Goal: Entertainment & Leisure: Consume media (video, audio)

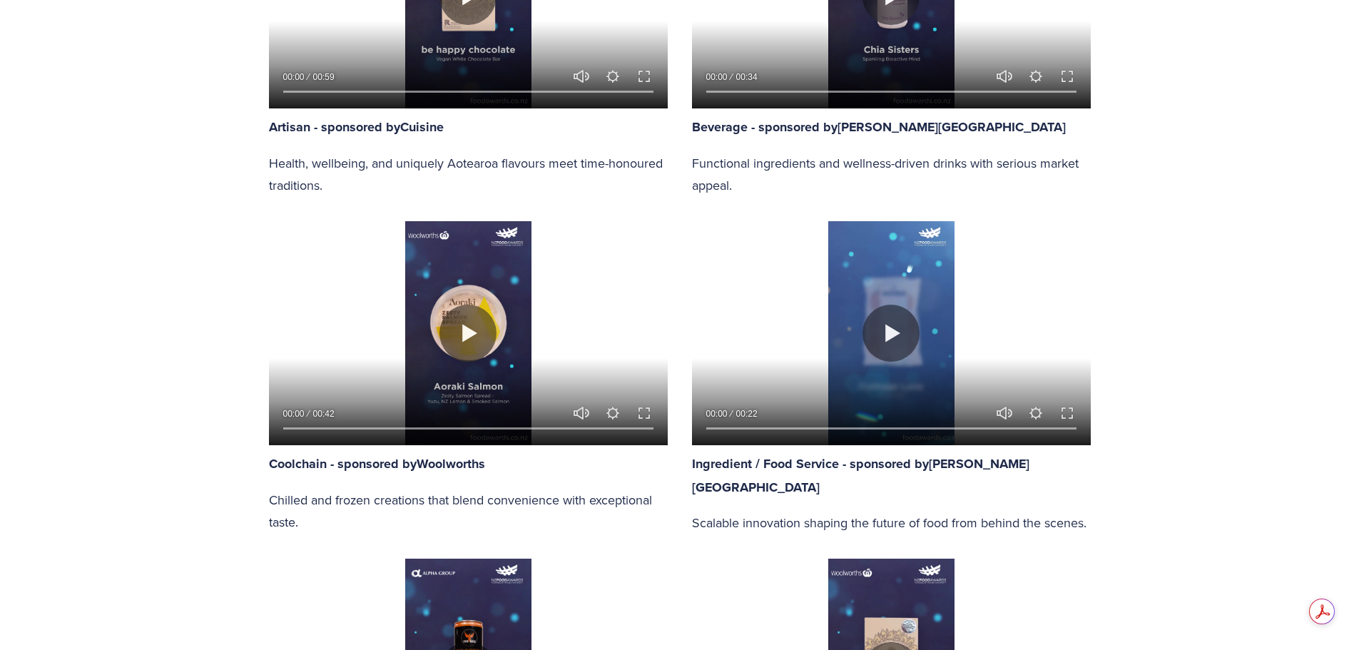
scroll to position [1213, 0]
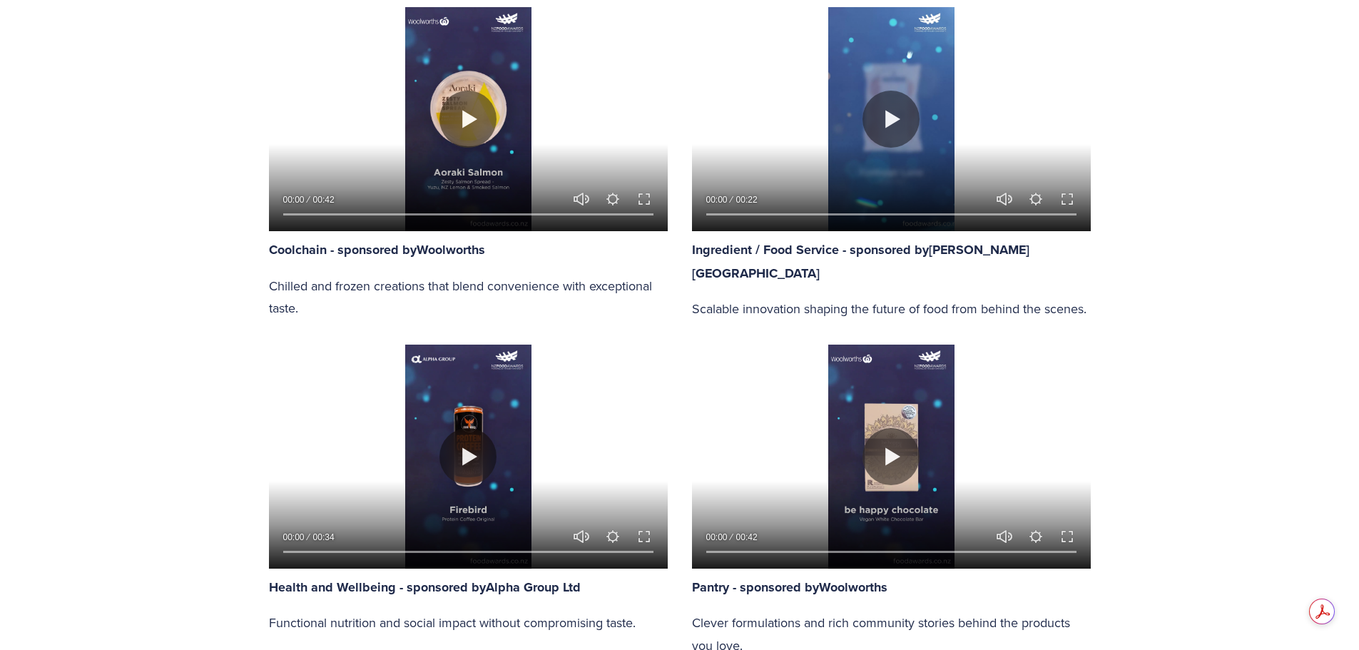
drag, startPoint x: 1229, startPoint y: 203, endPoint x: 1218, endPoint y: 284, distance: 82.0
click at [1229, 203] on section "Meet the 2025 New Zealand Food Awards Finalists The wait is over – our 2025 fin…" at bounding box center [679, 431] width 1359 height 2315
click at [903, 453] on button "Play" at bounding box center [891, 456] width 57 height 57
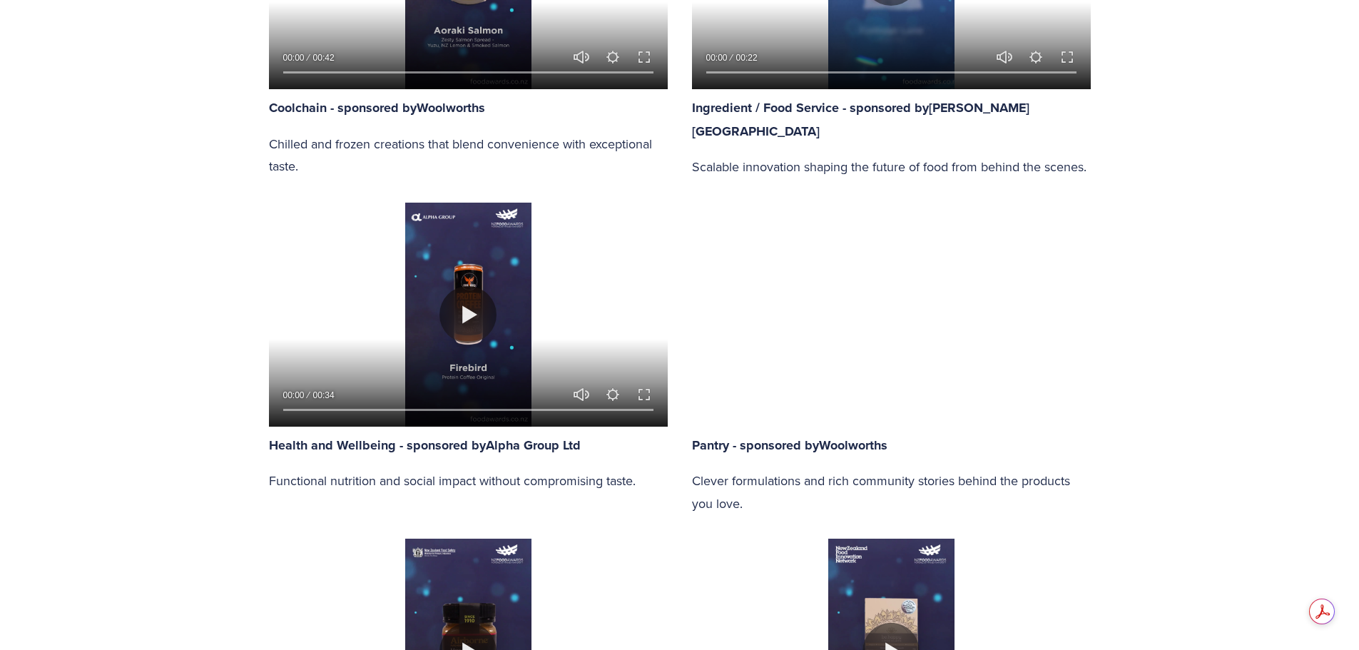
scroll to position [1356, 0]
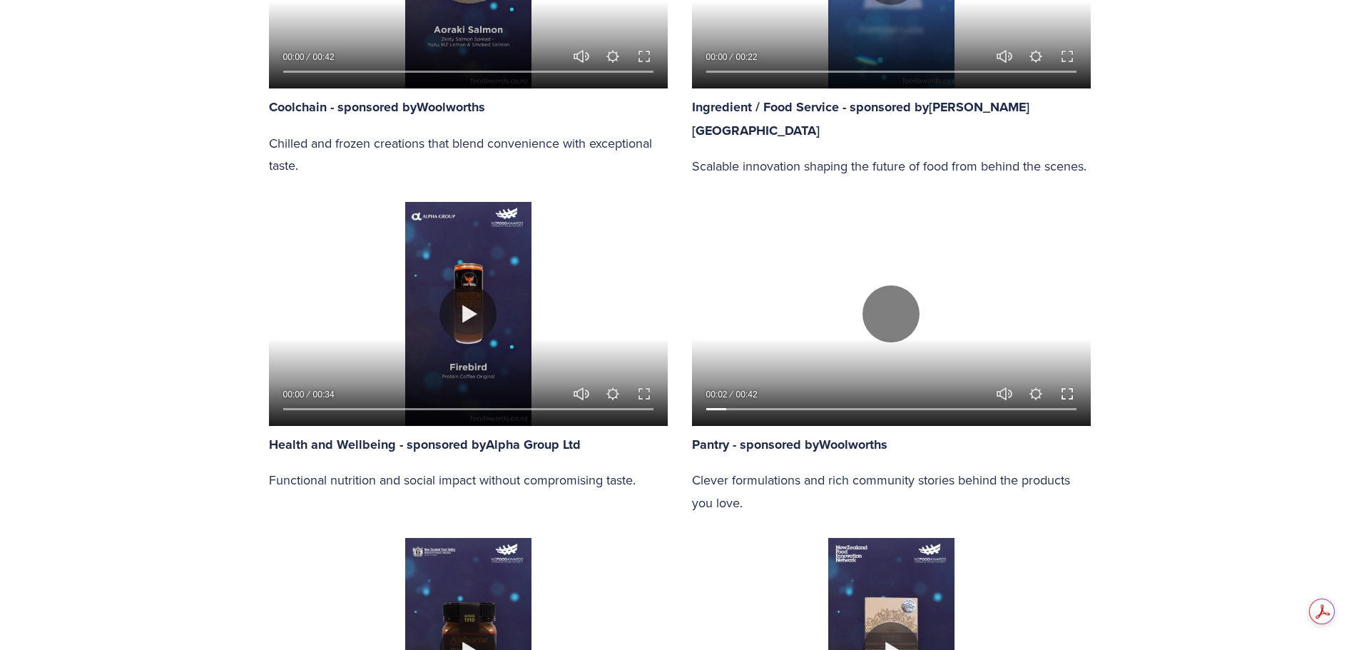
click at [1067, 394] on button "Exit fullscreen Enter fullscreen" at bounding box center [1067, 393] width 17 height 17
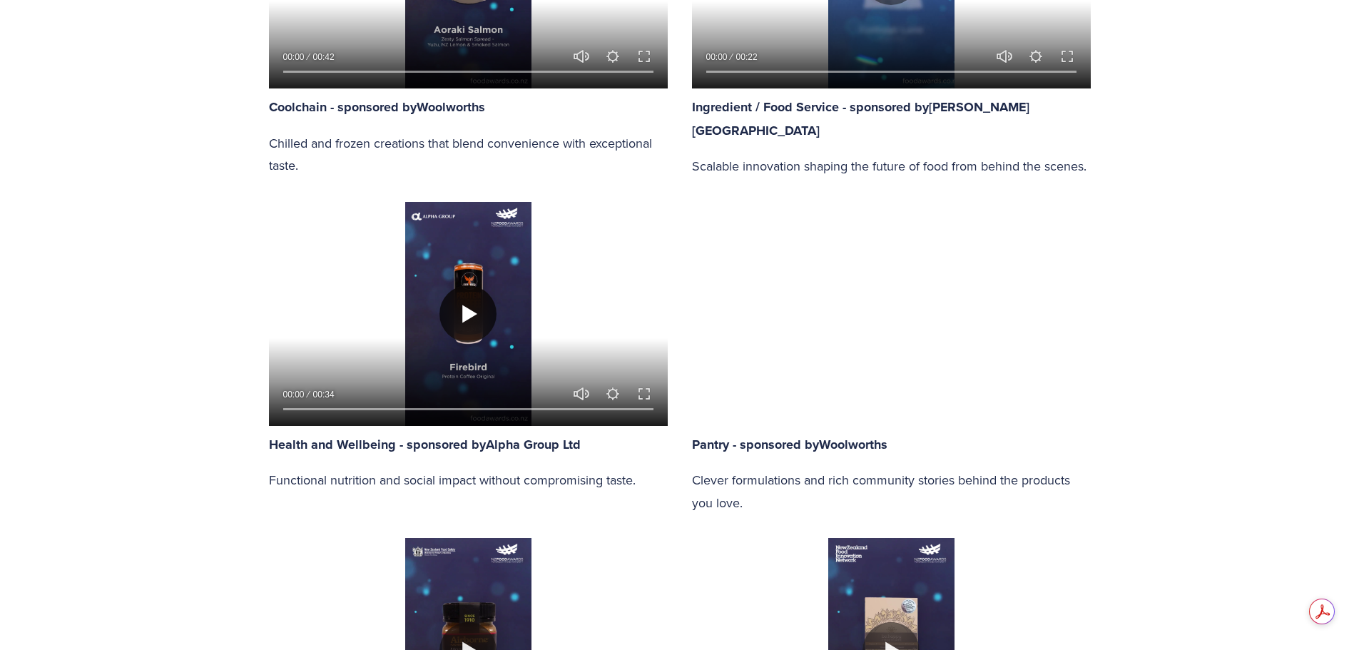
click at [457, 315] on button "Play" at bounding box center [467, 313] width 57 height 57
type input "92.54"
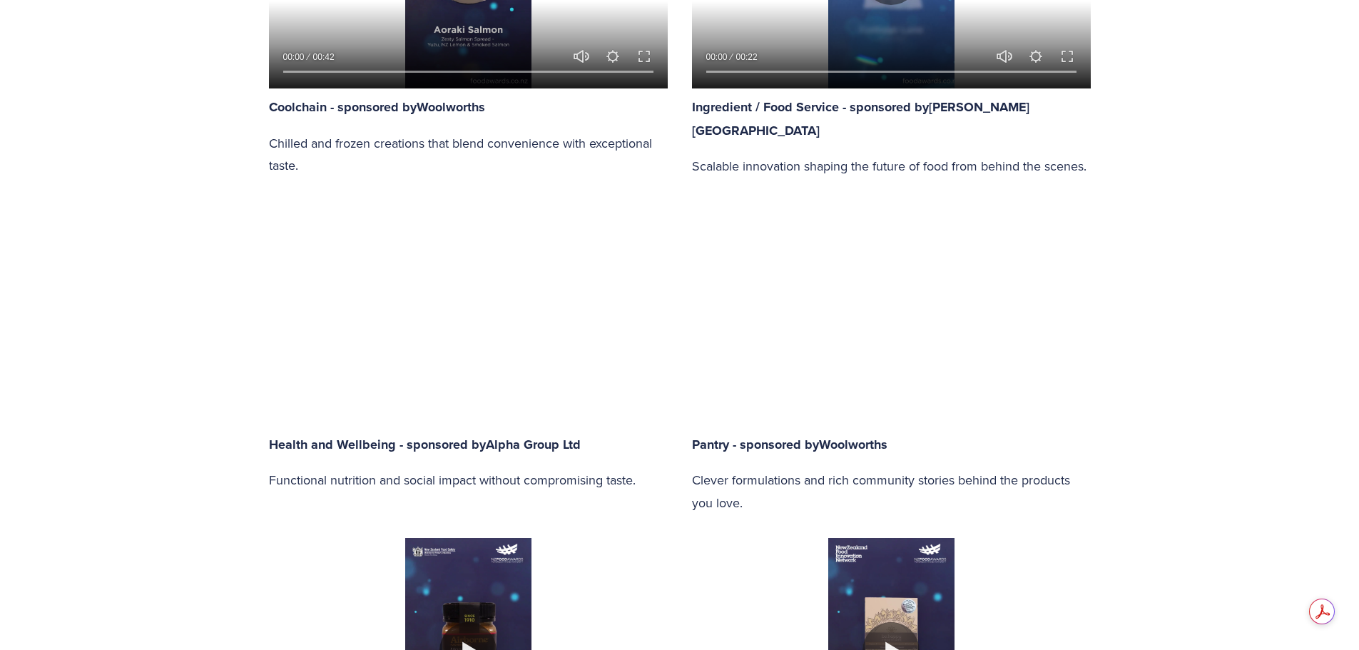
type input "0.44"
type input "93.15"
type input "1.2"
type input "93.78"
type input "1.97"
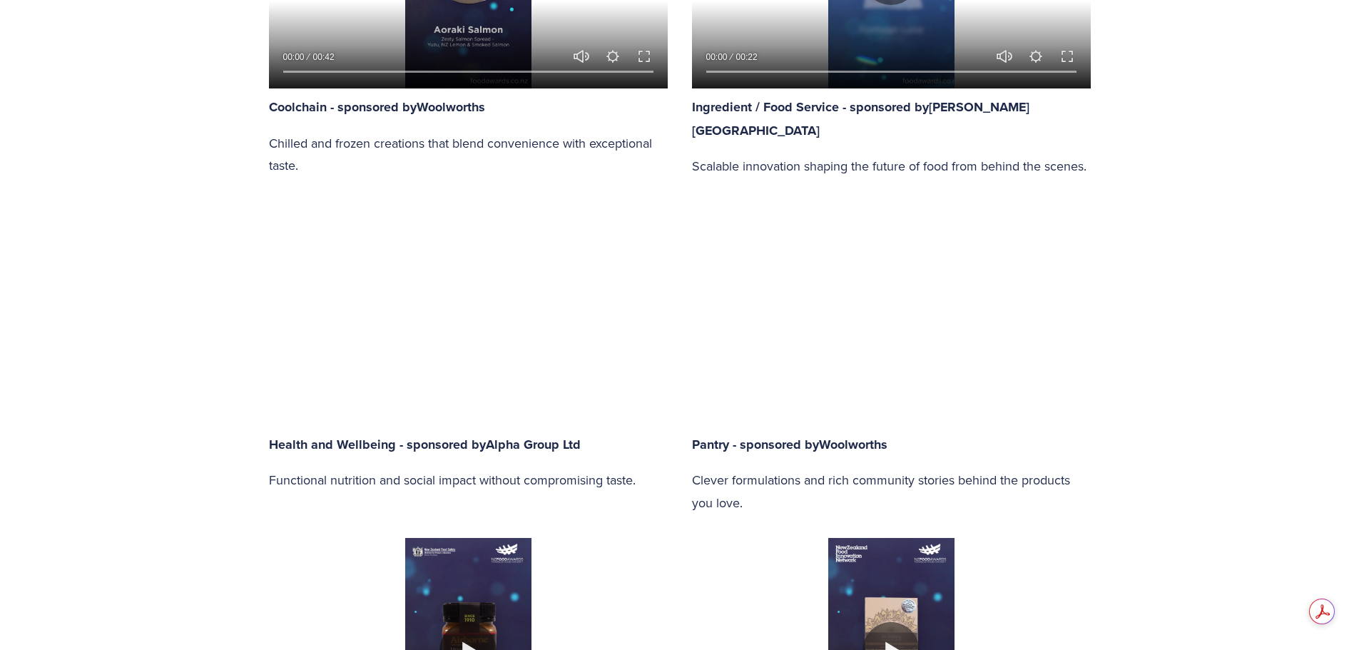
type input "94.4"
type input "2.73"
type input "95.02"
type input "3.5"
type input "95.64"
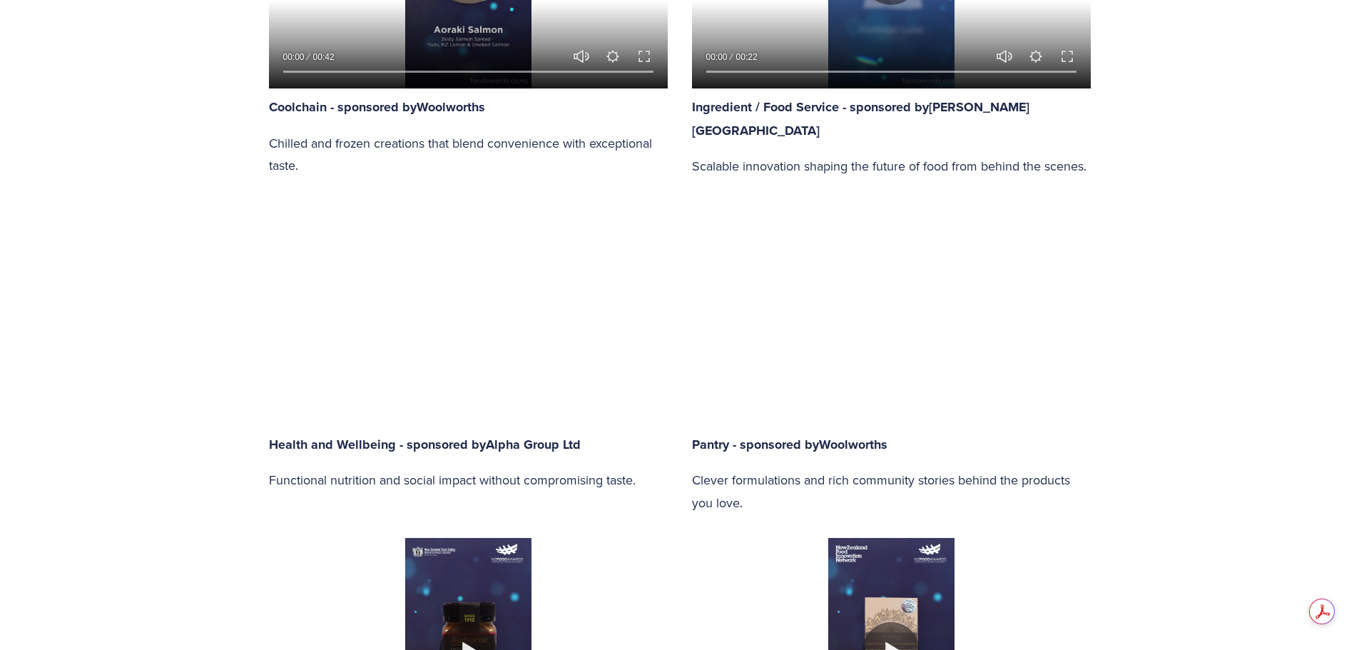
type input "4.31"
type input "96.26"
type input "5.03"
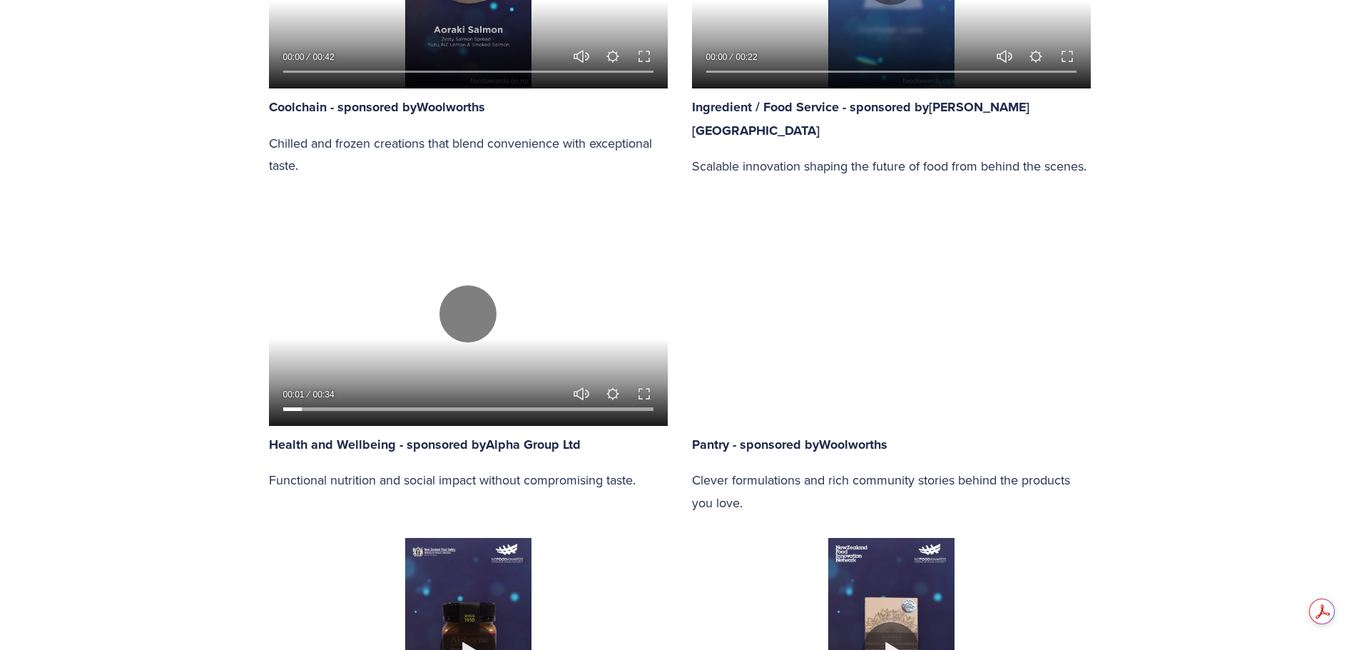
type input "96.91"
type input "5.83"
type input "97.51"
type input "6.56"
type input "98.16"
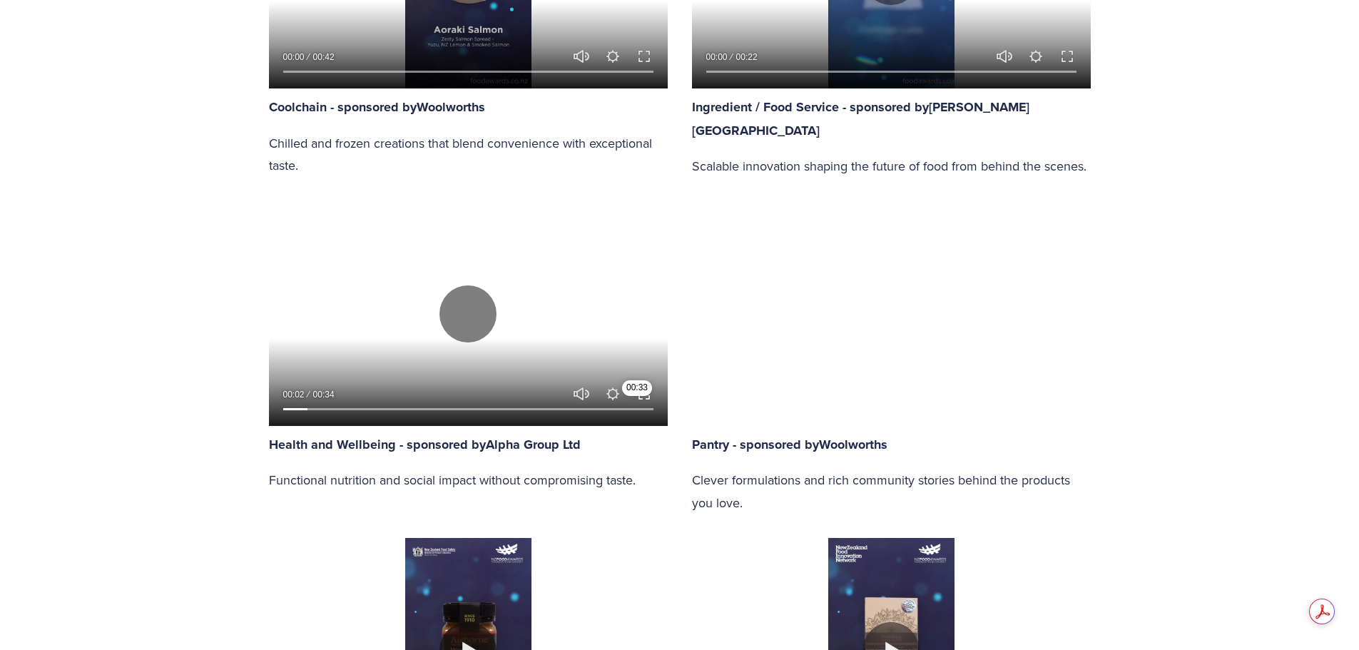
type input "7.34"
type input "98.78"
click at [642, 395] on button "Exit fullscreen Enter fullscreen" at bounding box center [644, 393] width 17 height 17
type input "8.1"
type input "99.37"
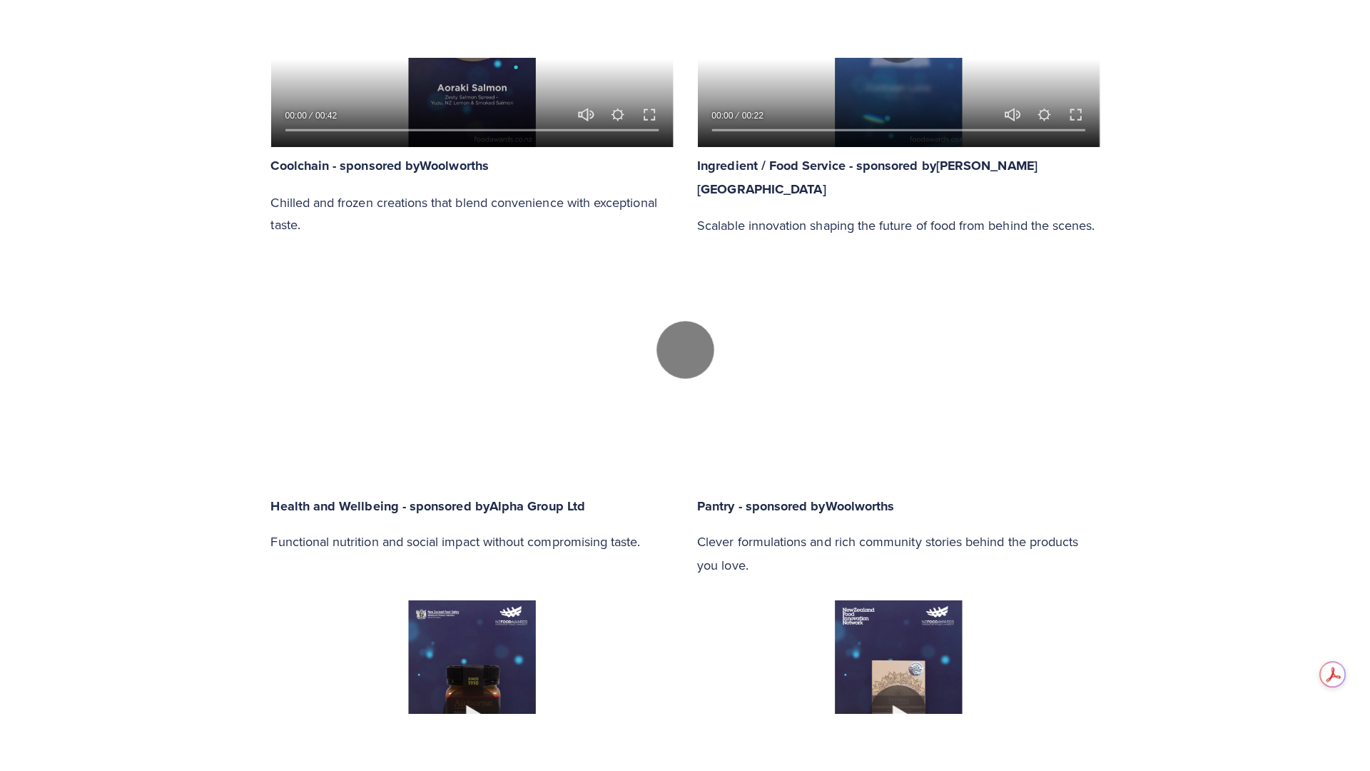
scroll to position [1446, 0]
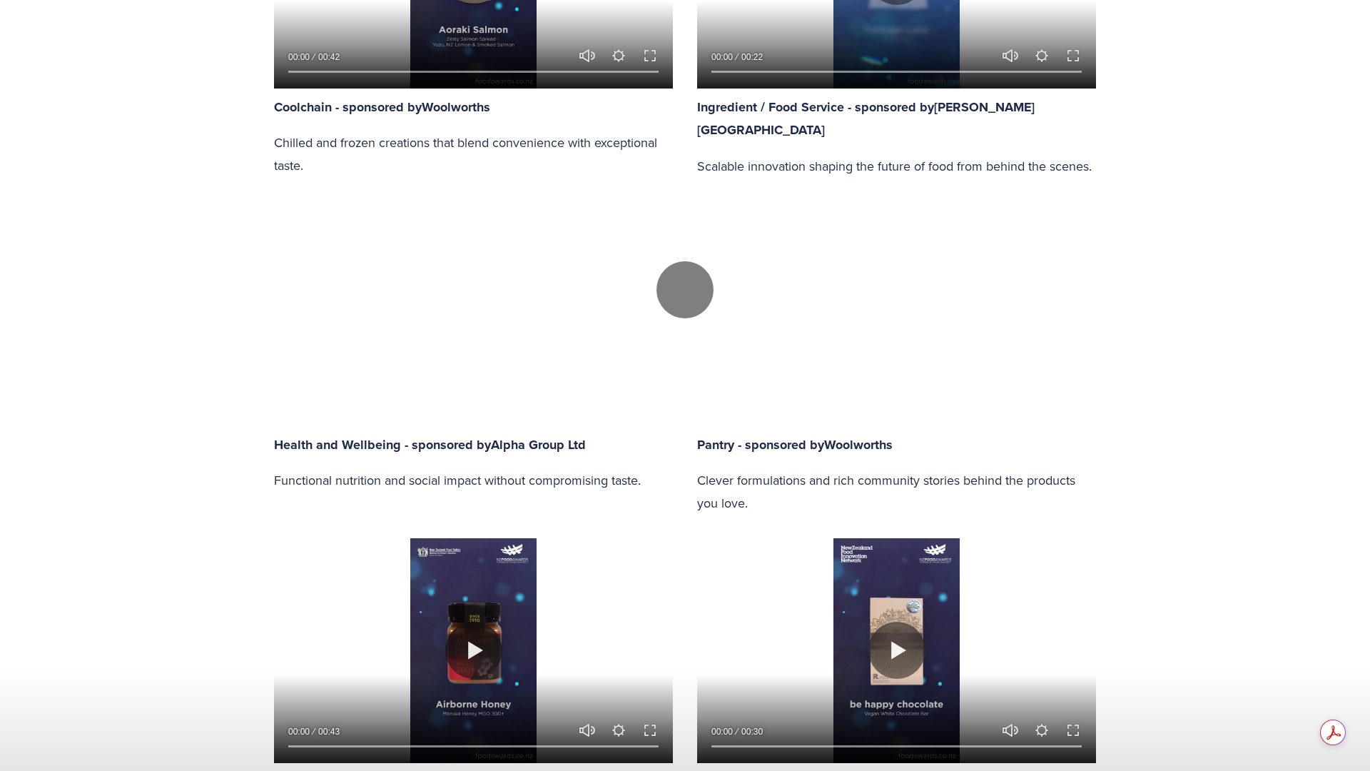
type input "8.87"
type input "100"
type input "9.63"
type input "100"
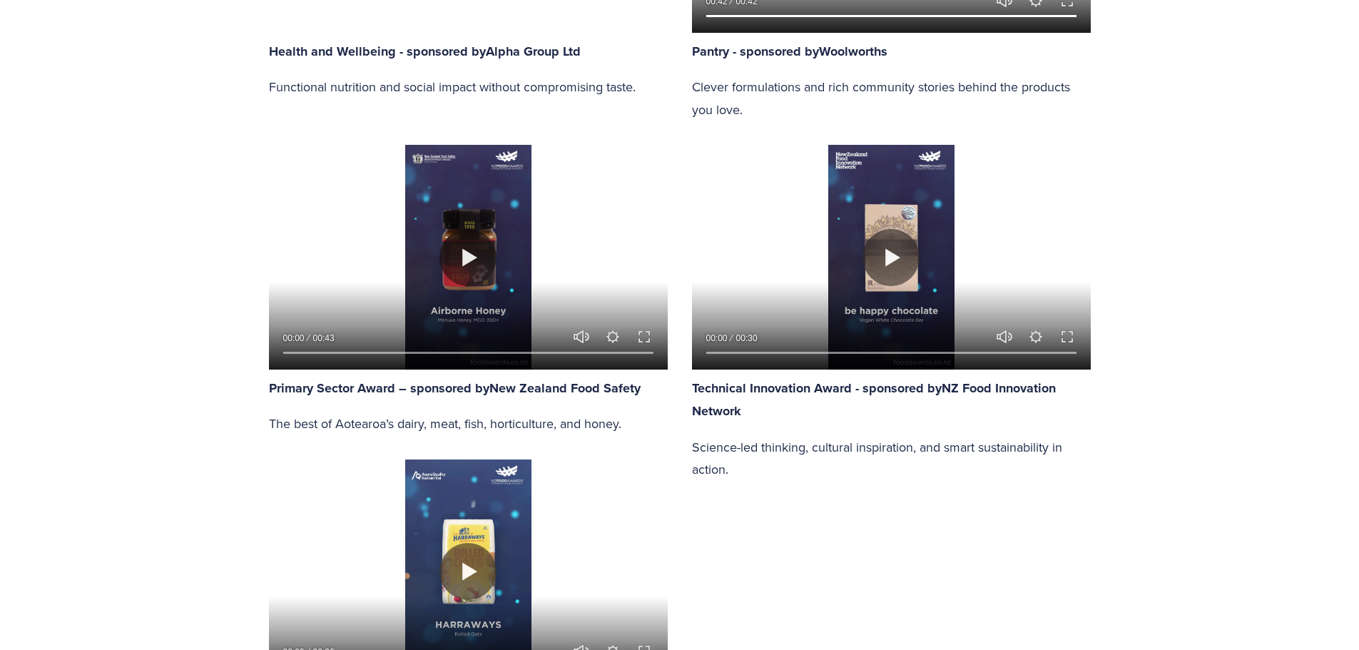
scroll to position [1784, 0]
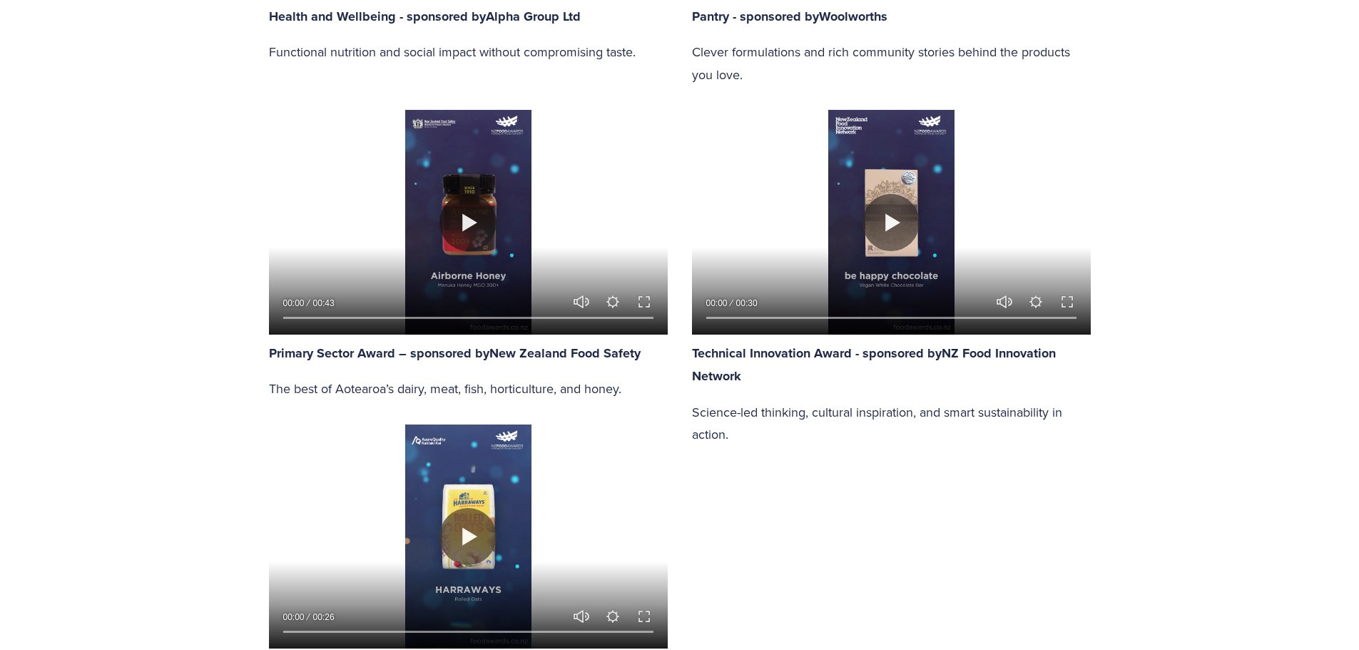
type input "100"
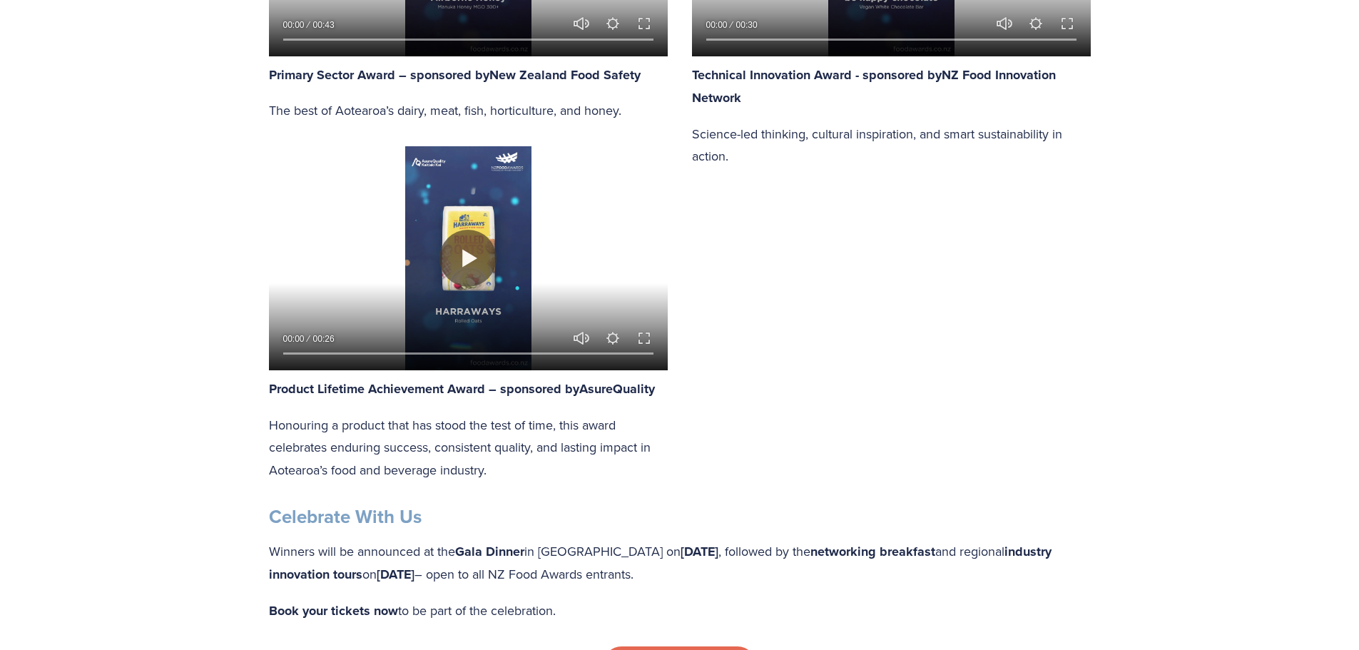
scroll to position [2283, 0]
